Goal: Check status: Check status

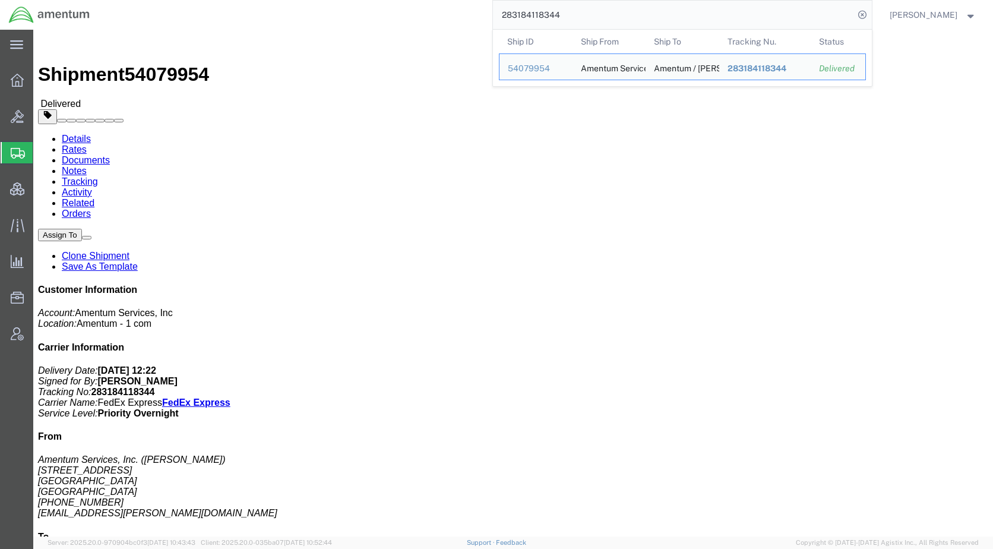
drag, startPoint x: 615, startPoint y: 18, endPoint x: 460, endPoint y: 27, distance: 155.8
click at [460, 27] on div "283184118344 Ship ID Ship From Ship To Tracking Nu. Status Ship ID 54079954 Shi…" at bounding box center [485, 15] width 773 height 30
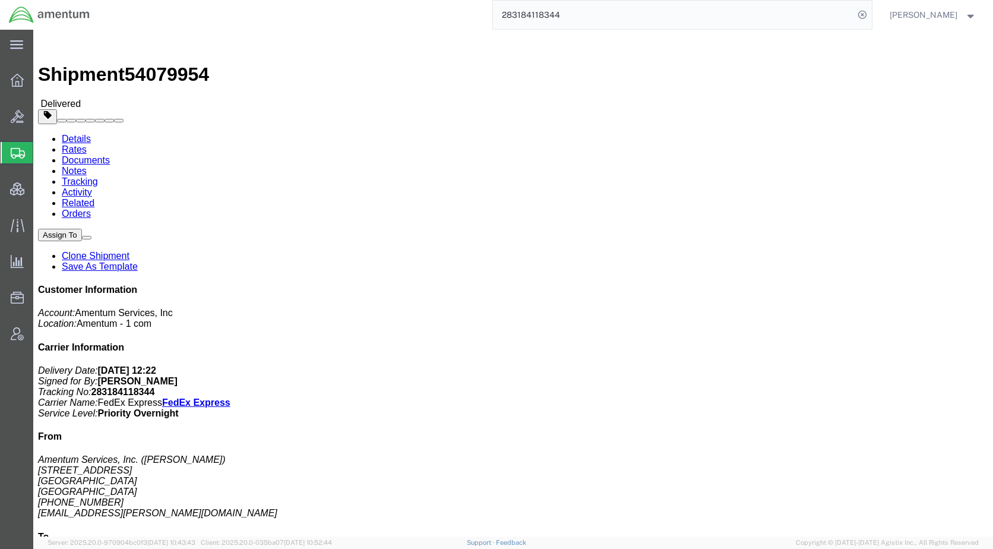
paste input "57012858"
type input "57012858"
click at [870, 17] on icon at bounding box center [862, 15] width 17 height 17
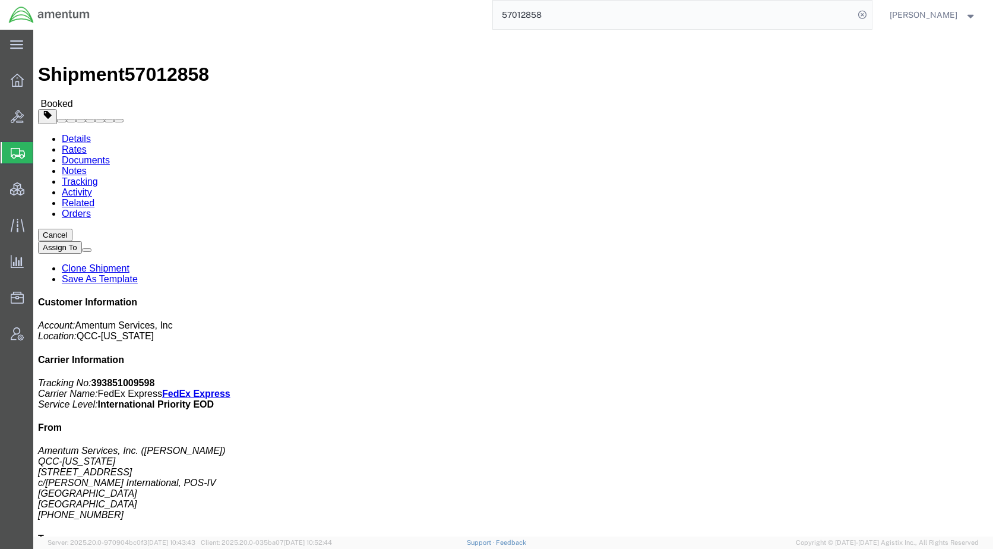
drag, startPoint x: 692, startPoint y: 124, endPoint x: 680, endPoint y: 131, distance: 14.2
click p "Customer Ref: DCO-25275-169059 Booking Number: DCO-25275-169059 Project Number:…"
drag, startPoint x: 680, startPoint y: 131, endPoint x: 667, endPoint y: 134, distance: 13.9
drag, startPoint x: 667, startPoint y: 134, endPoint x: 574, endPoint y: 295, distance: 185.7
click div "Leg 1 - Small Parcel"
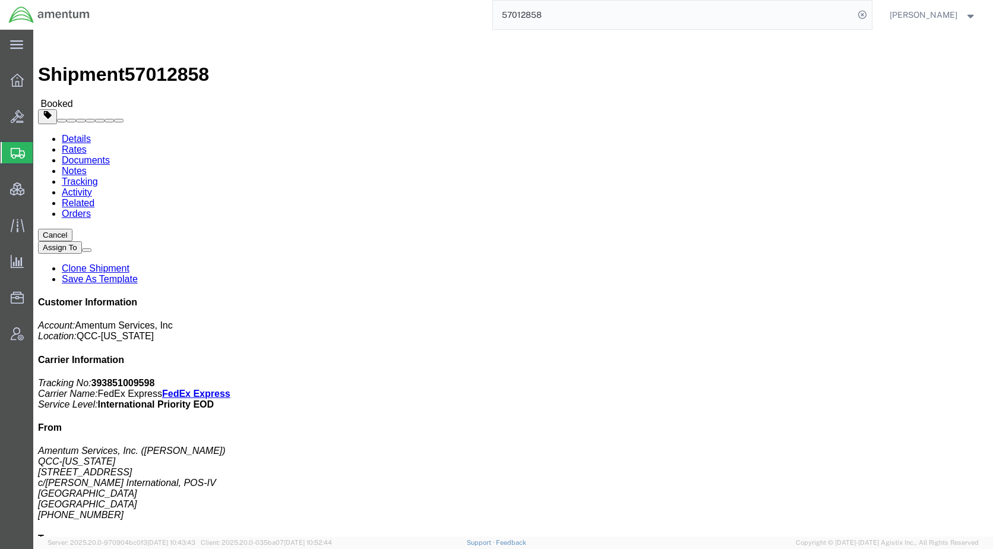
drag, startPoint x: 862, startPoint y: 455, endPoint x: 779, endPoint y: 455, distance: 83.1
click p "Reference: DCO-25275-169059 Ship Date: [DATE] Mode: Small Parcel Creator: 204 D…"
drag, startPoint x: 780, startPoint y: 455, endPoint x: 796, endPoint y: 452, distance: 16.3
copy b "DCO-25275-169059"
